Goal: Information Seeking & Learning: Learn about a topic

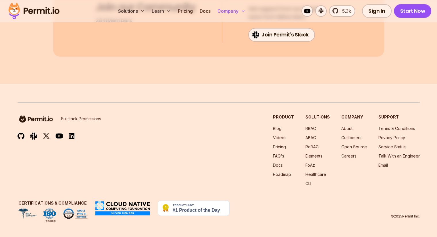
scroll to position [3068, 0]
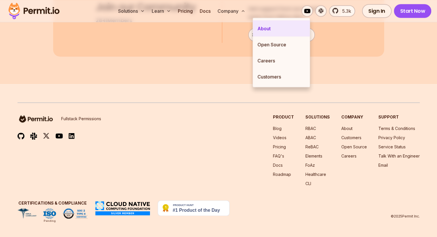
click at [268, 28] on link "About" at bounding box center [281, 28] width 57 height 16
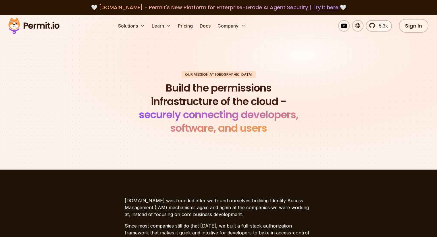
click at [184, 164] on section "Our mission at Permit Build the permissions infrastructure of the cloud - secur…" at bounding box center [218, 103] width 437 height 133
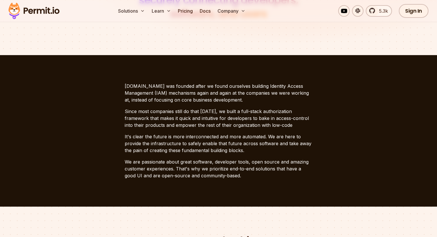
scroll to position [114, 0]
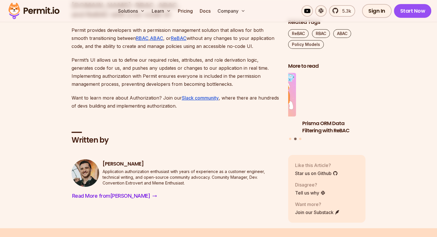
scroll to position [2453, 0]
